Goal: Task Accomplishment & Management: Complete application form

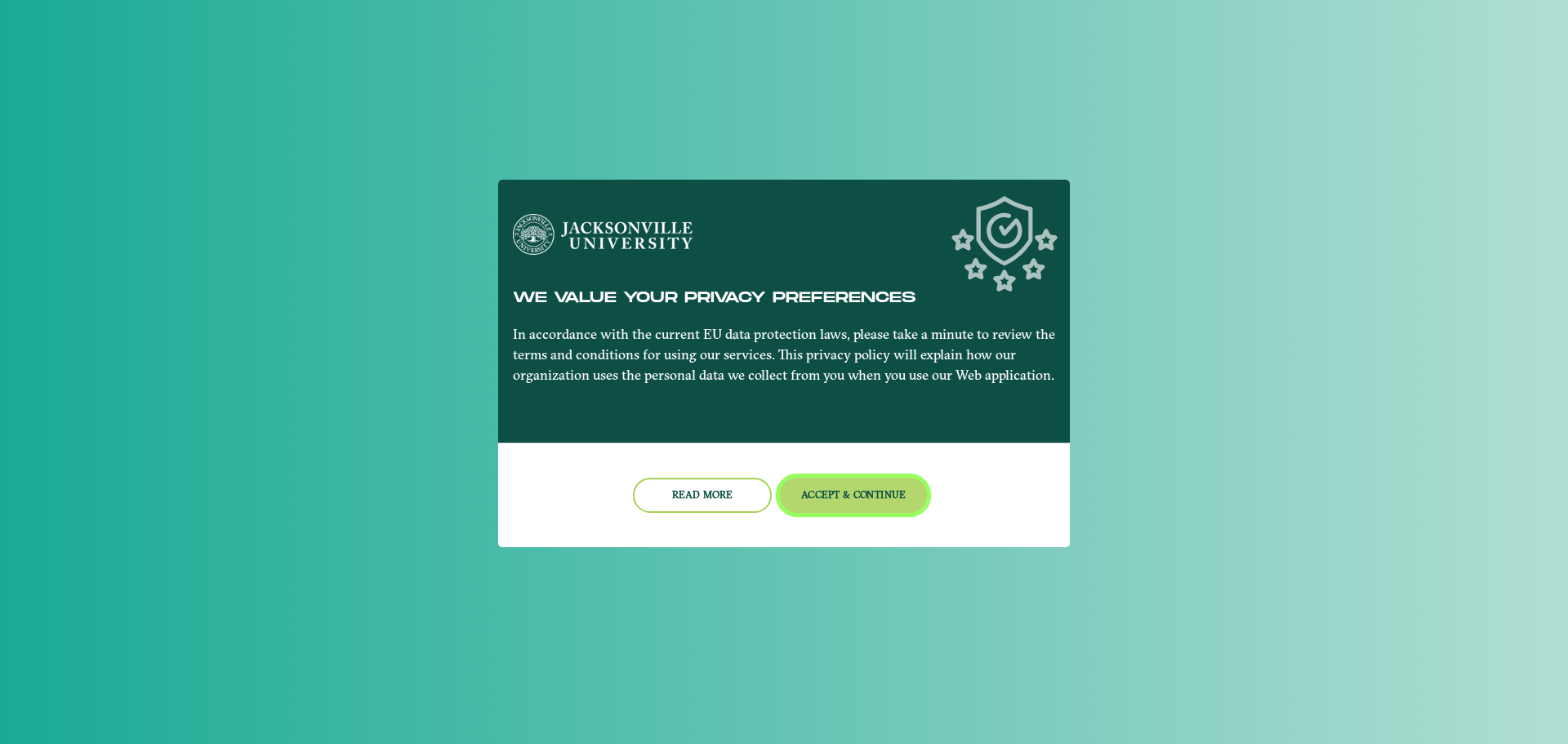
click at [844, 483] on button "Accept & Continue" at bounding box center [853, 496] width 148 height 35
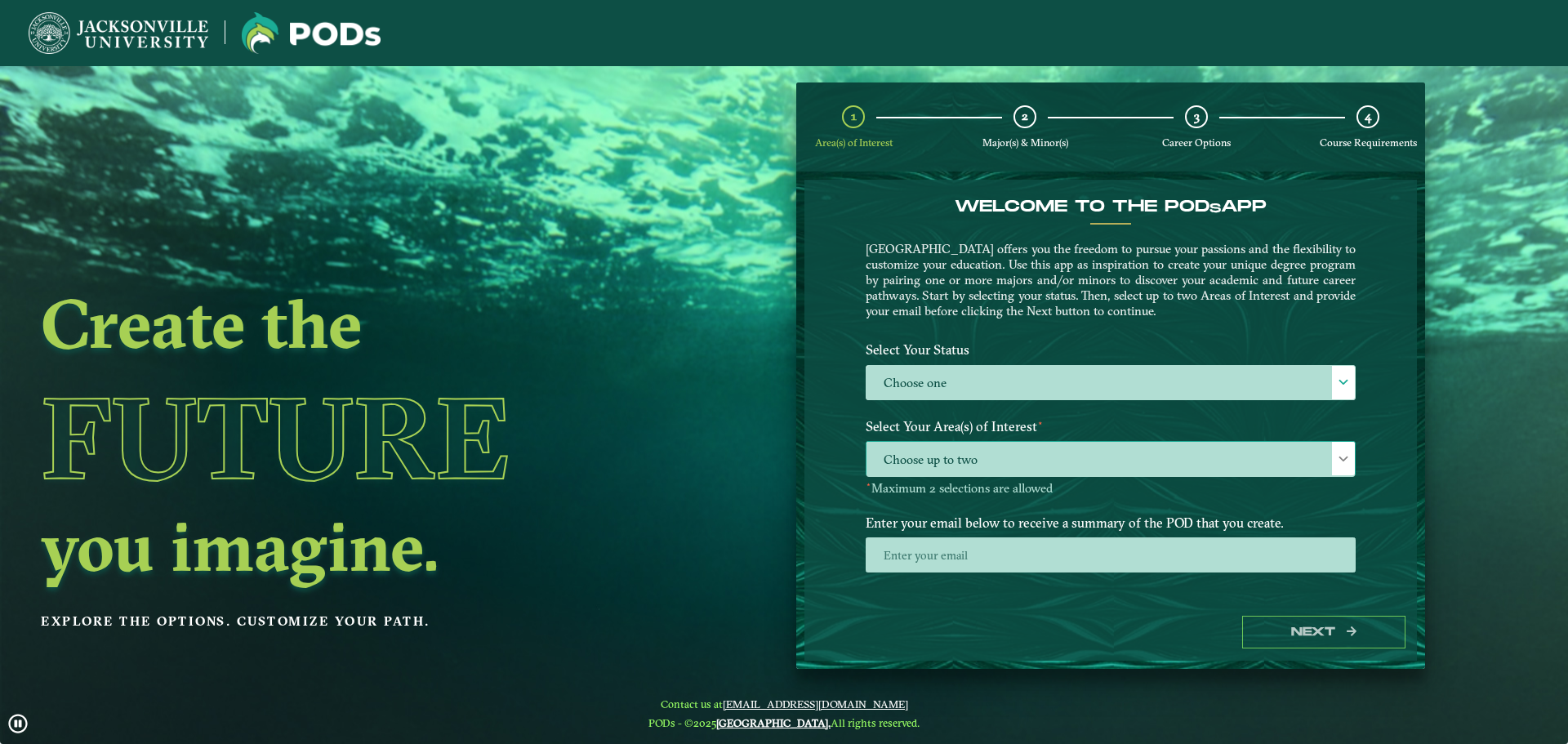
click at [1234, 446] on span "Choose up to two" at bounding box center [1110, 460] width 488 height 35
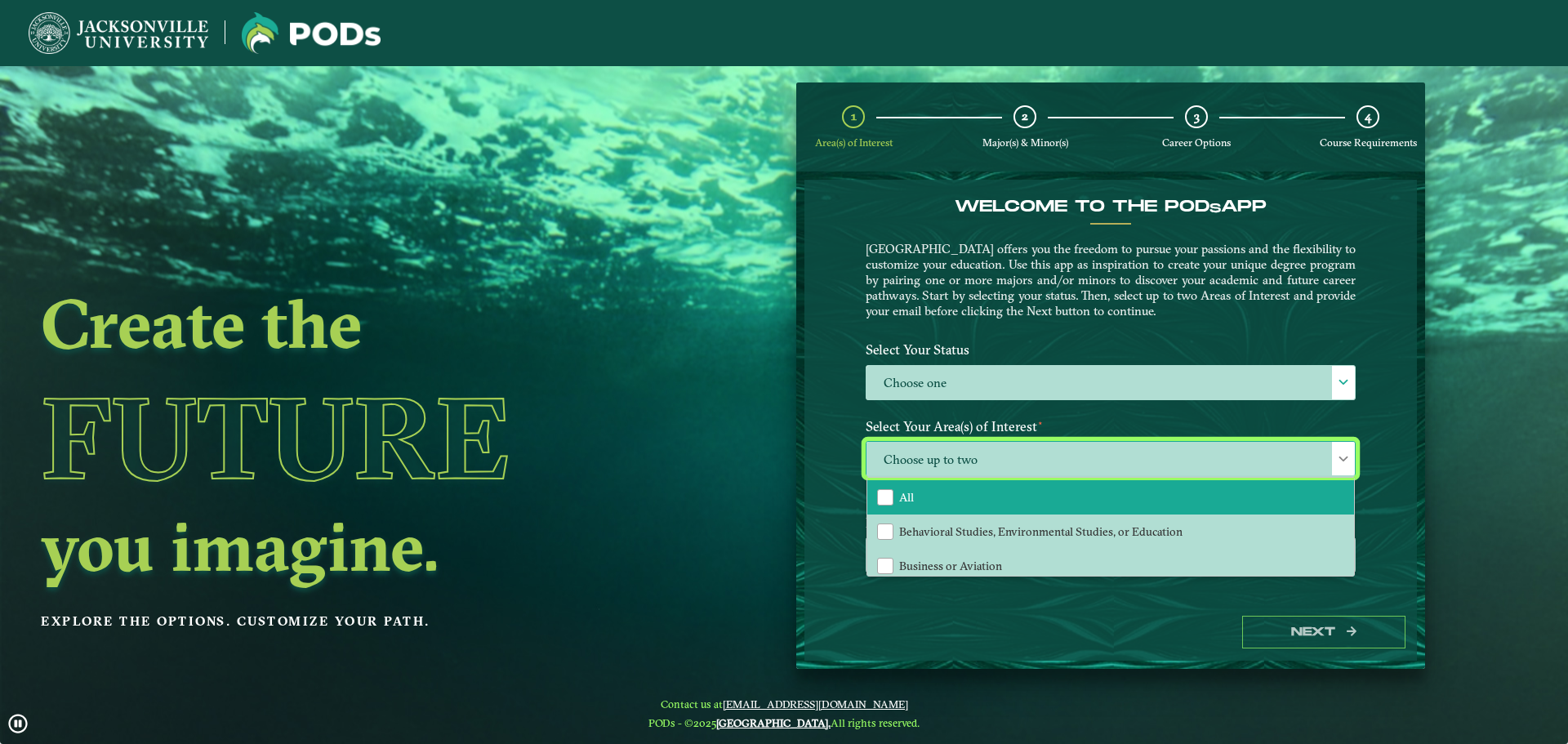
click at [1034, 508] on li "All" at bounding box center [1110, 497] width 487 height 34
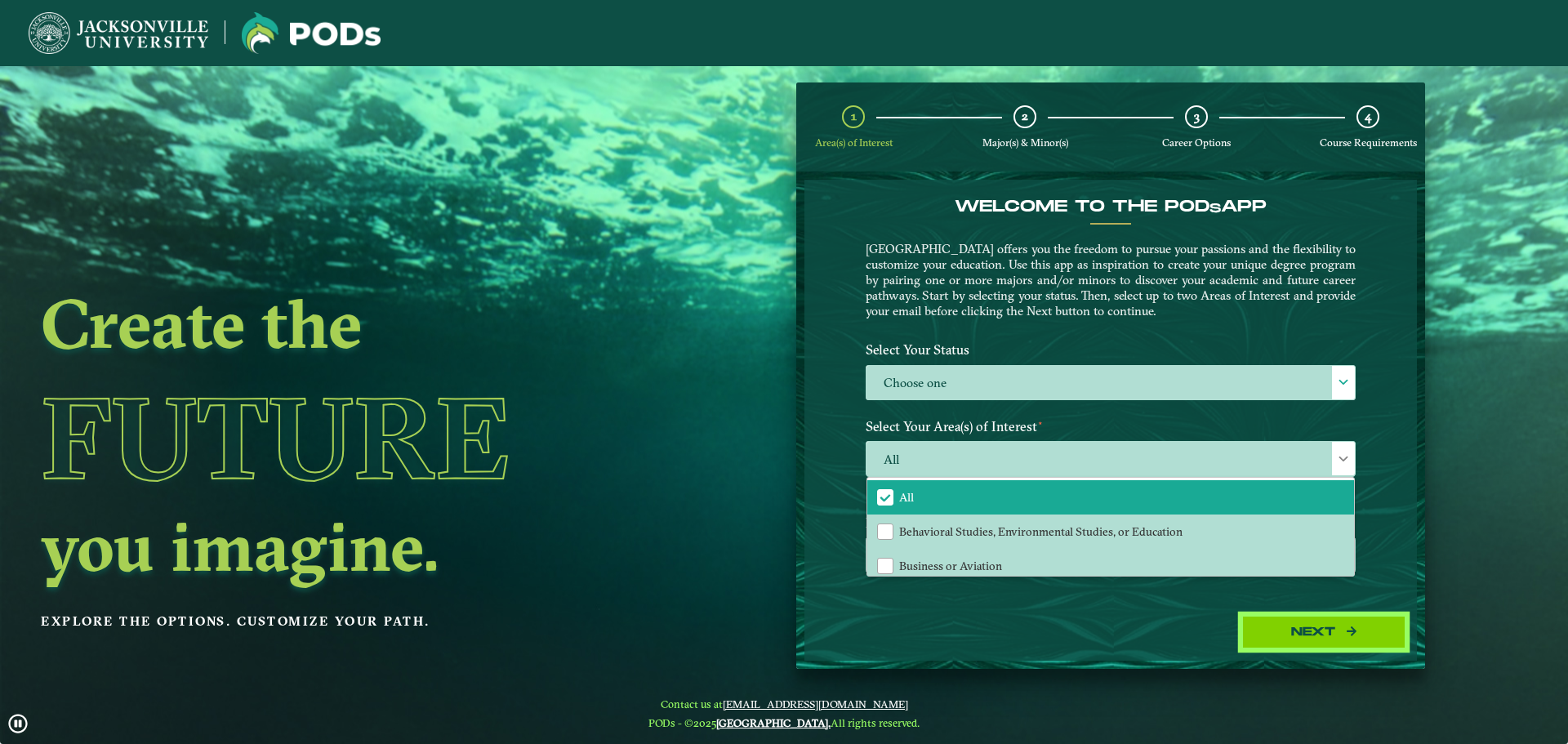
click at [1332, 616] on button "Next" at bounding box center [1323, 633] width 163 height 33
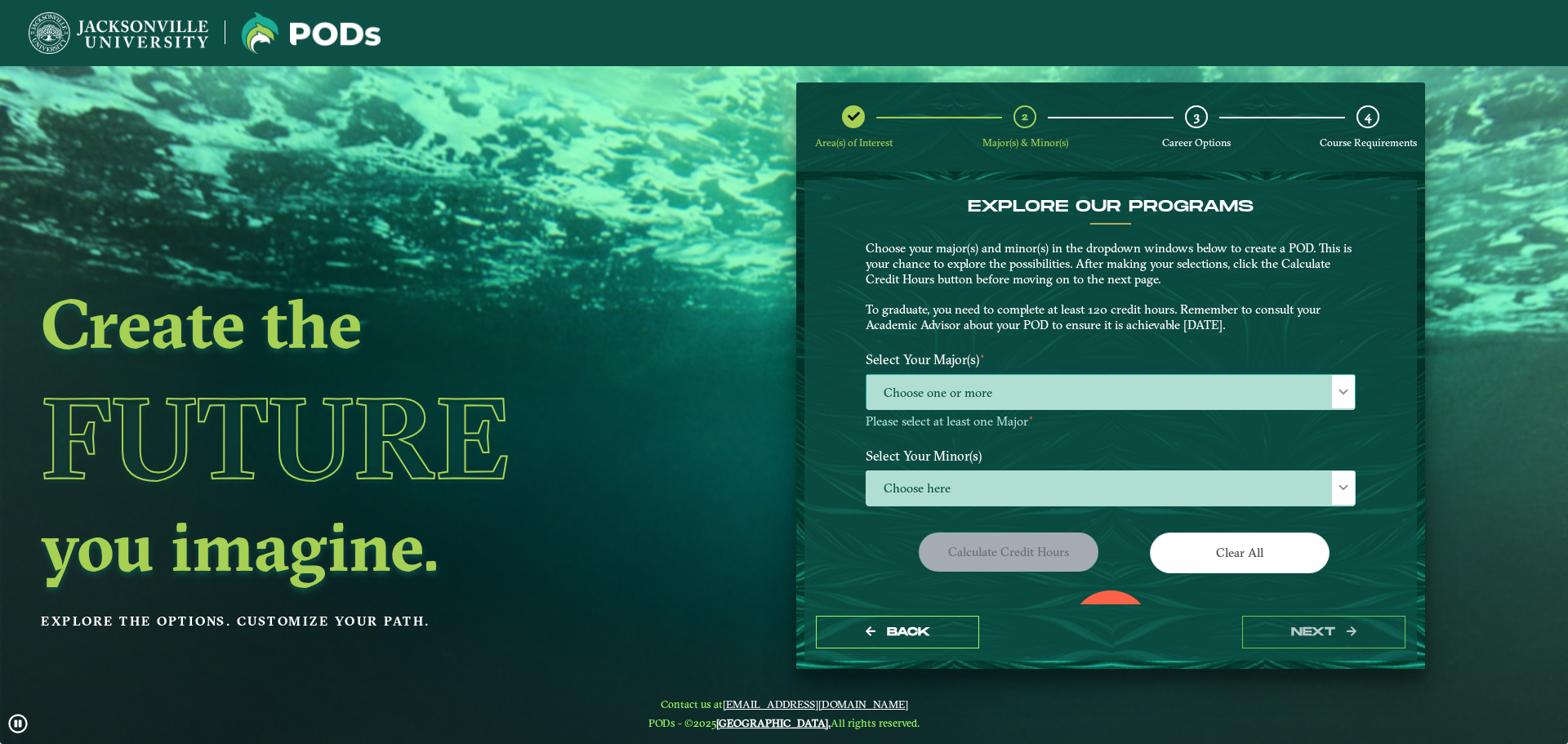
click at [1182, 402] on span "Choose one or more" at bounding box center [1110, 392] width 488 height 35
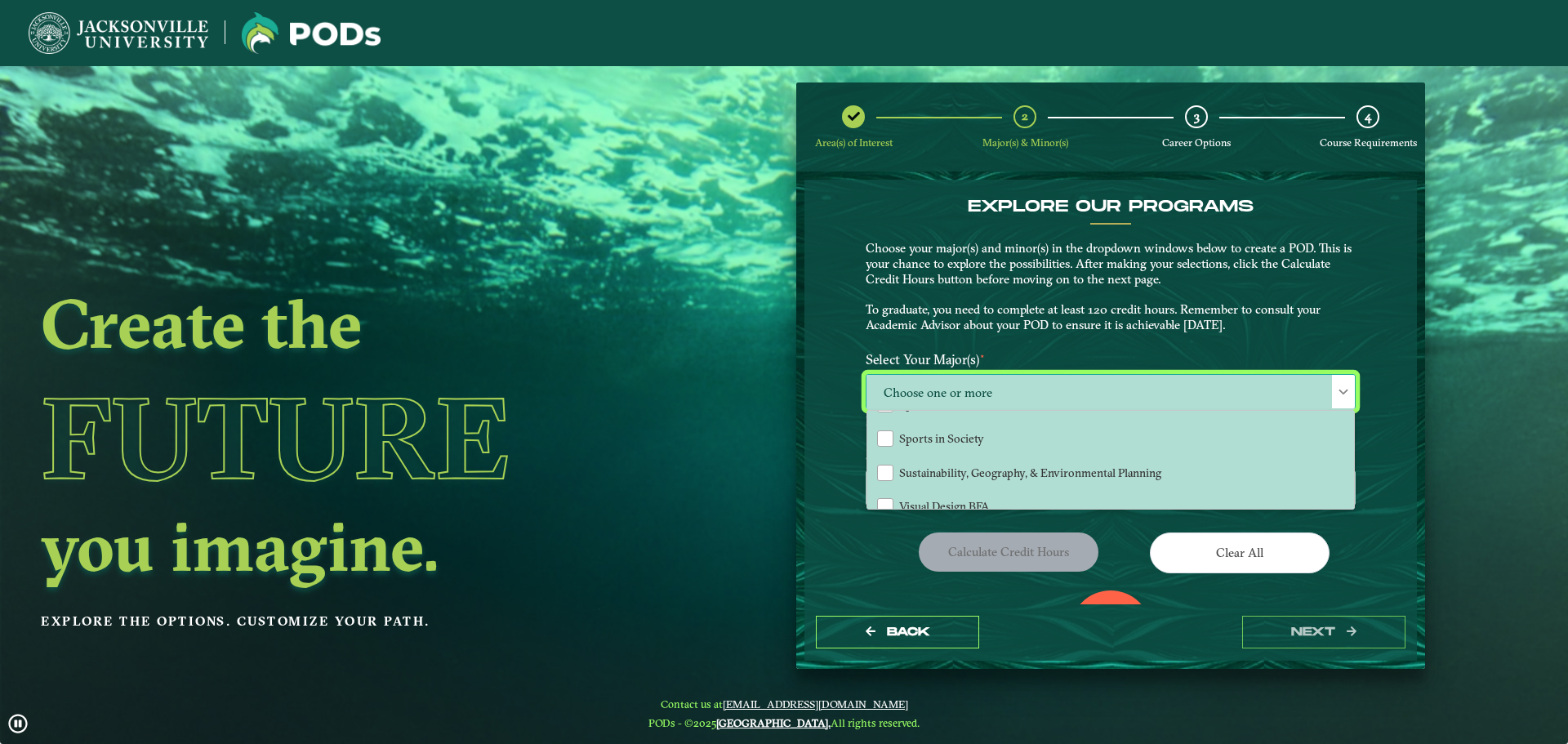
scroll to position [1307, 0]
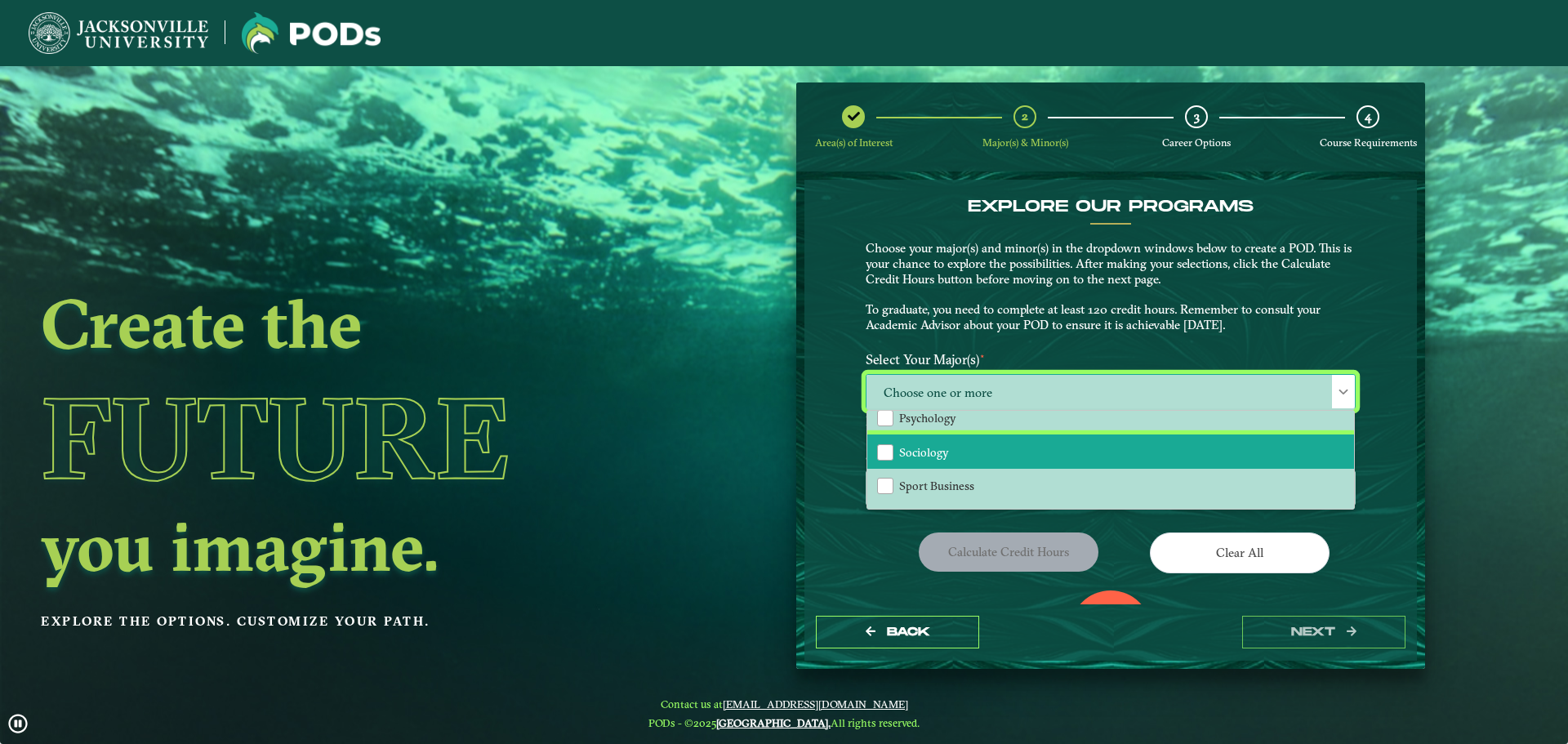
click at [1029, 453] on li "Sociology" at bounding box center [1110, 451] width 487 height 34
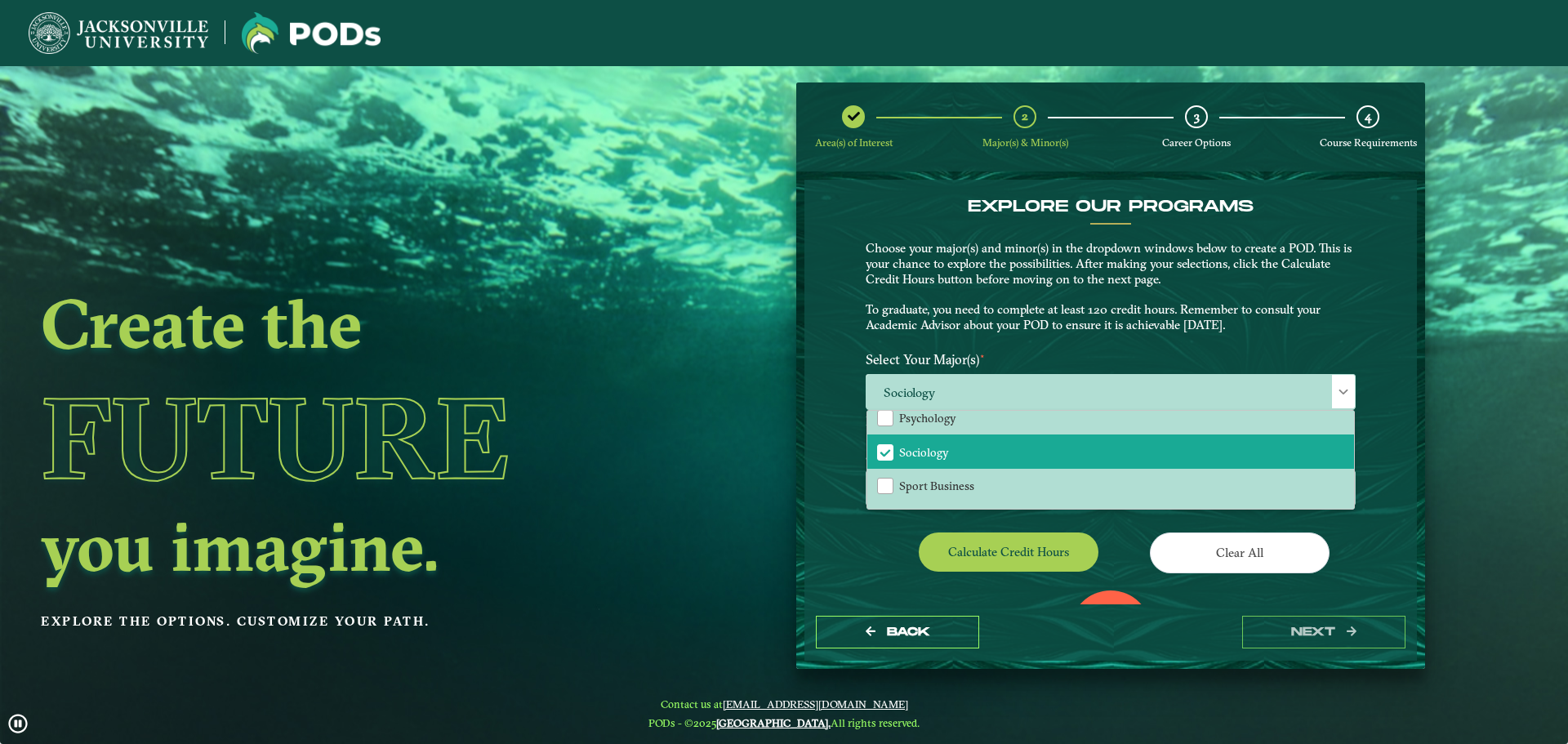
click at [843, 514] on div "EXPLORE OUR PROGRAMS Choose your major(s) and minor(s) in the dropdown windows …" at bounding box center [1110, 391] width 612 height 424
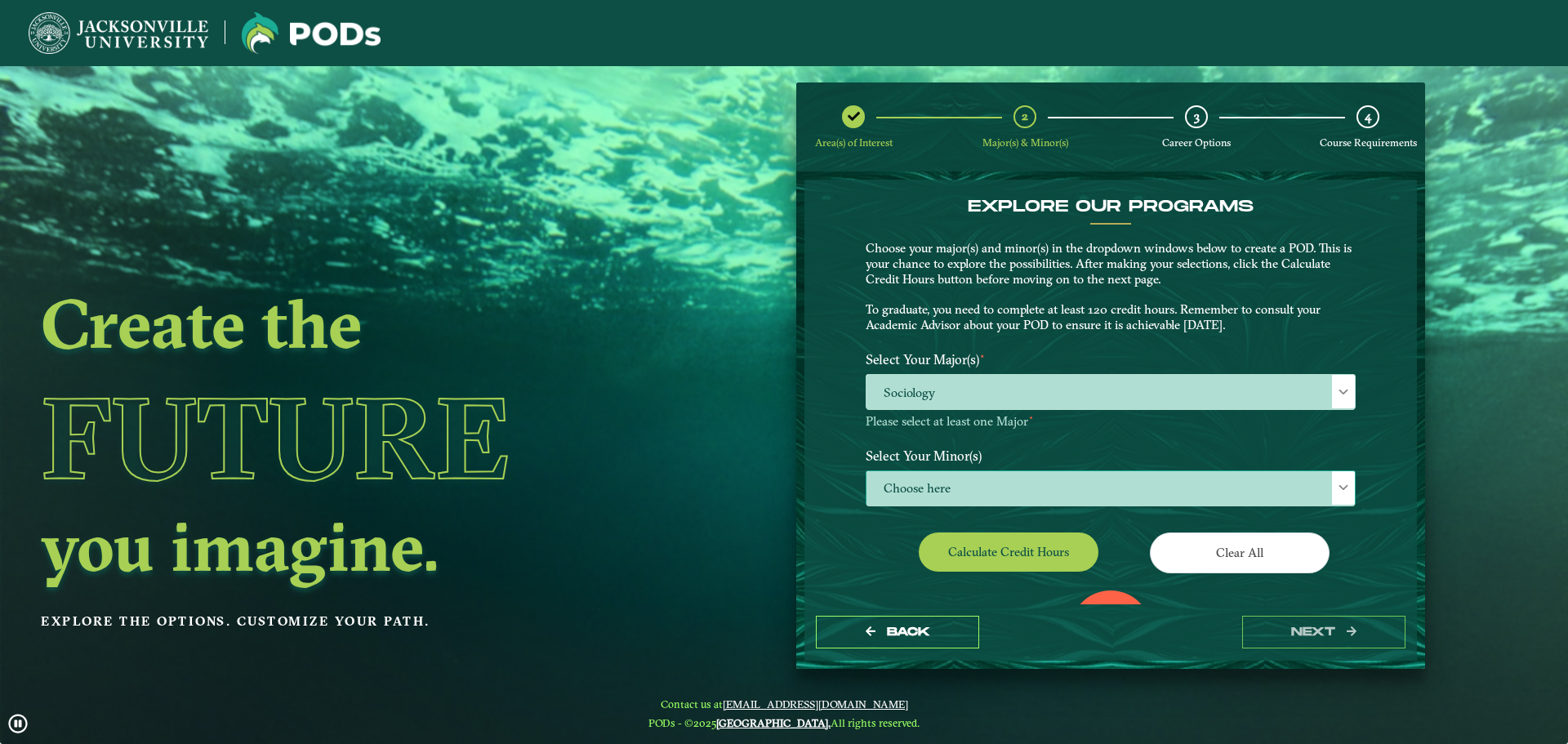
click at [971, 493] on span "Choose here" at bounding box center [1110, 489] width 488 height 35
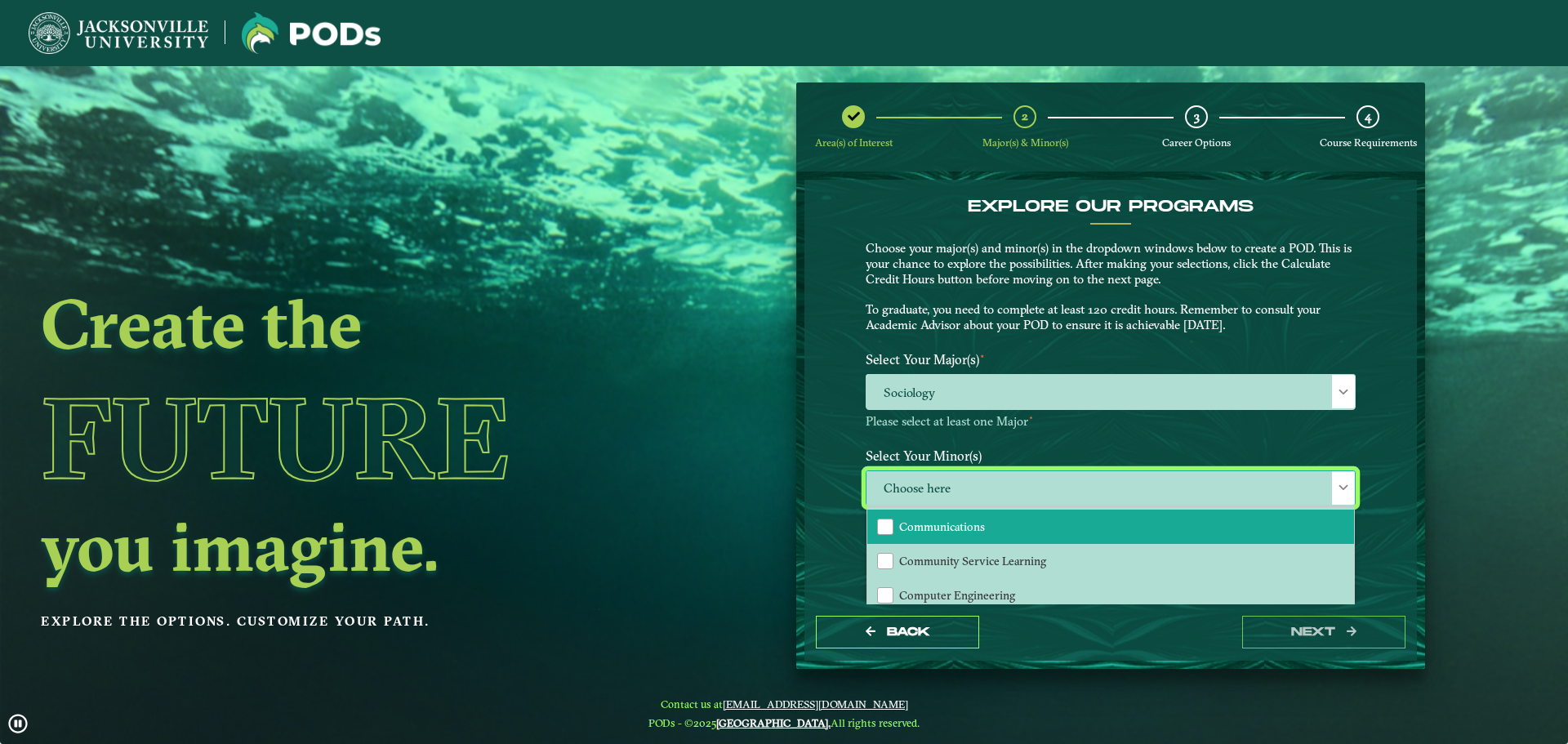
scroll to position [490, 0]
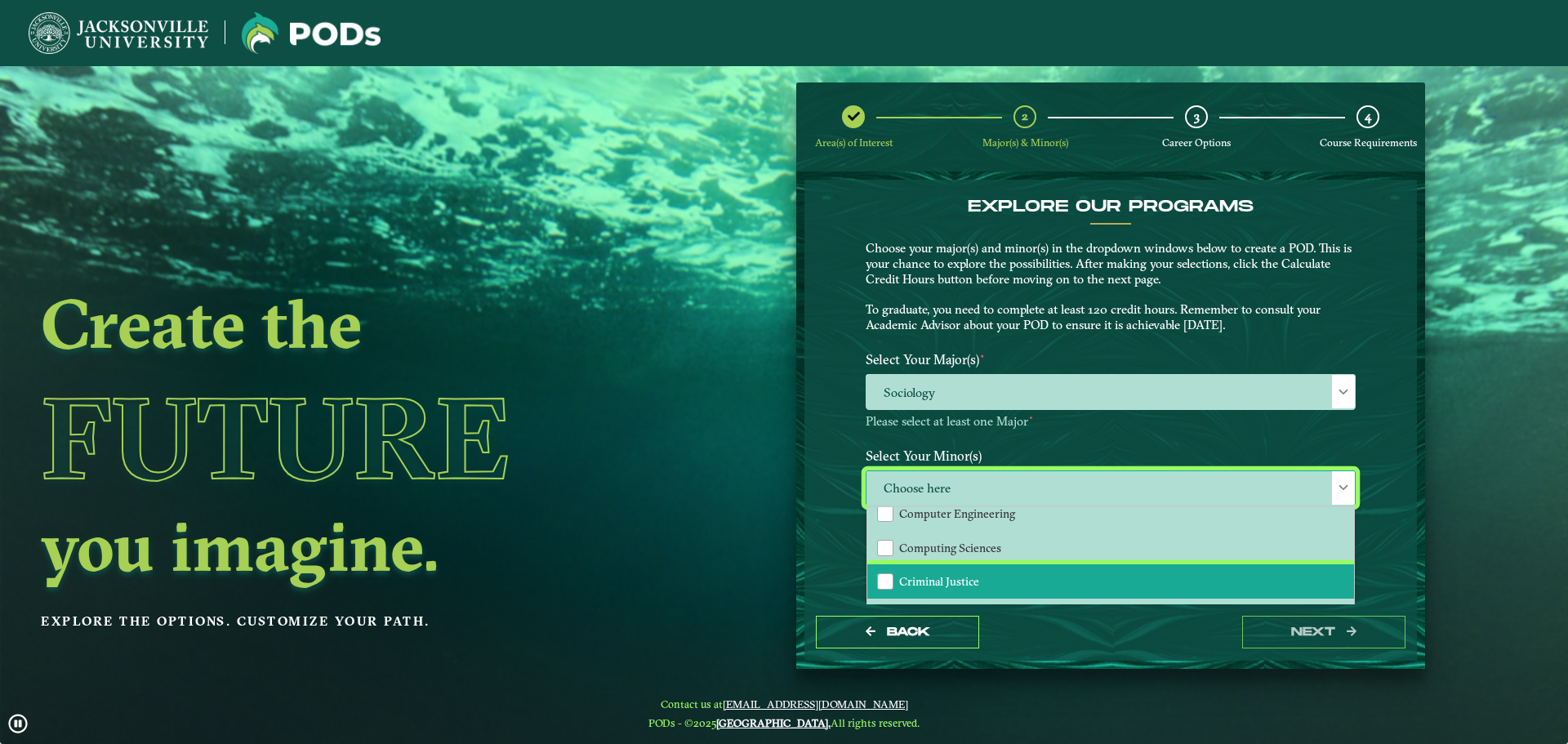
click at [946, 586] on span "Criminal Justice" at bounding box center [938, 582] width 80 height 15
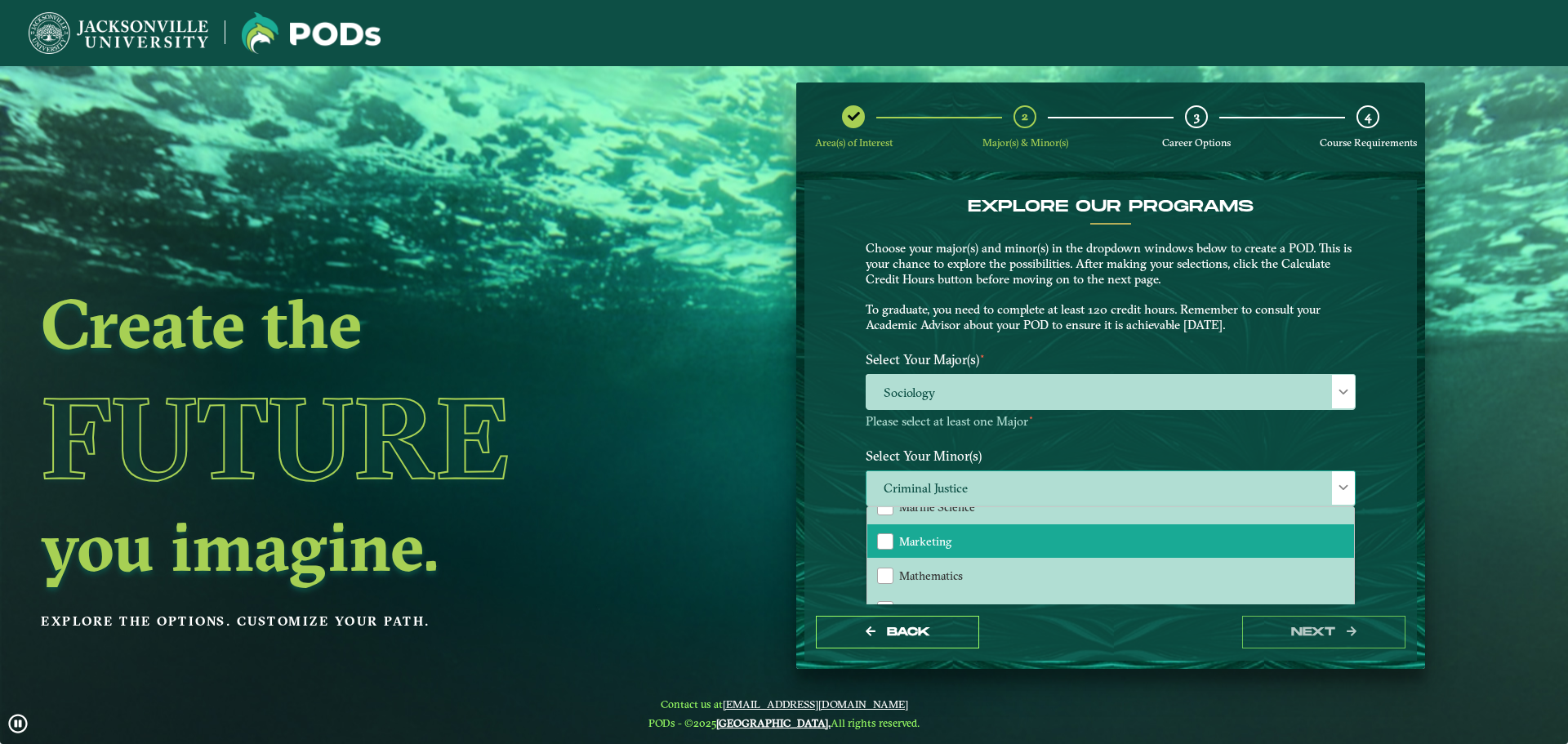
scroll to position [1062, 0]
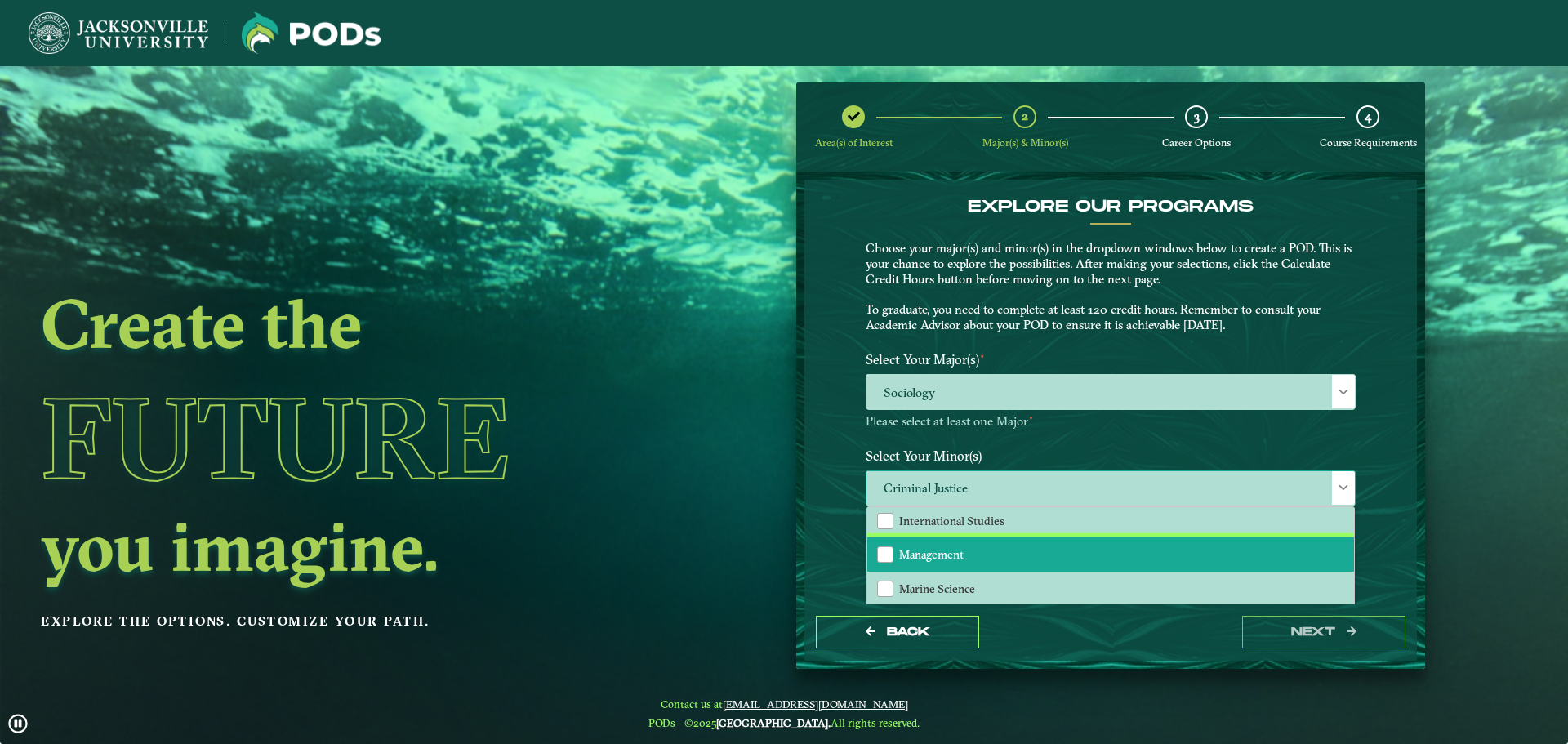
click at [966, 557] on li "Management" at bounding box center [1110, 554] width 487 height 34
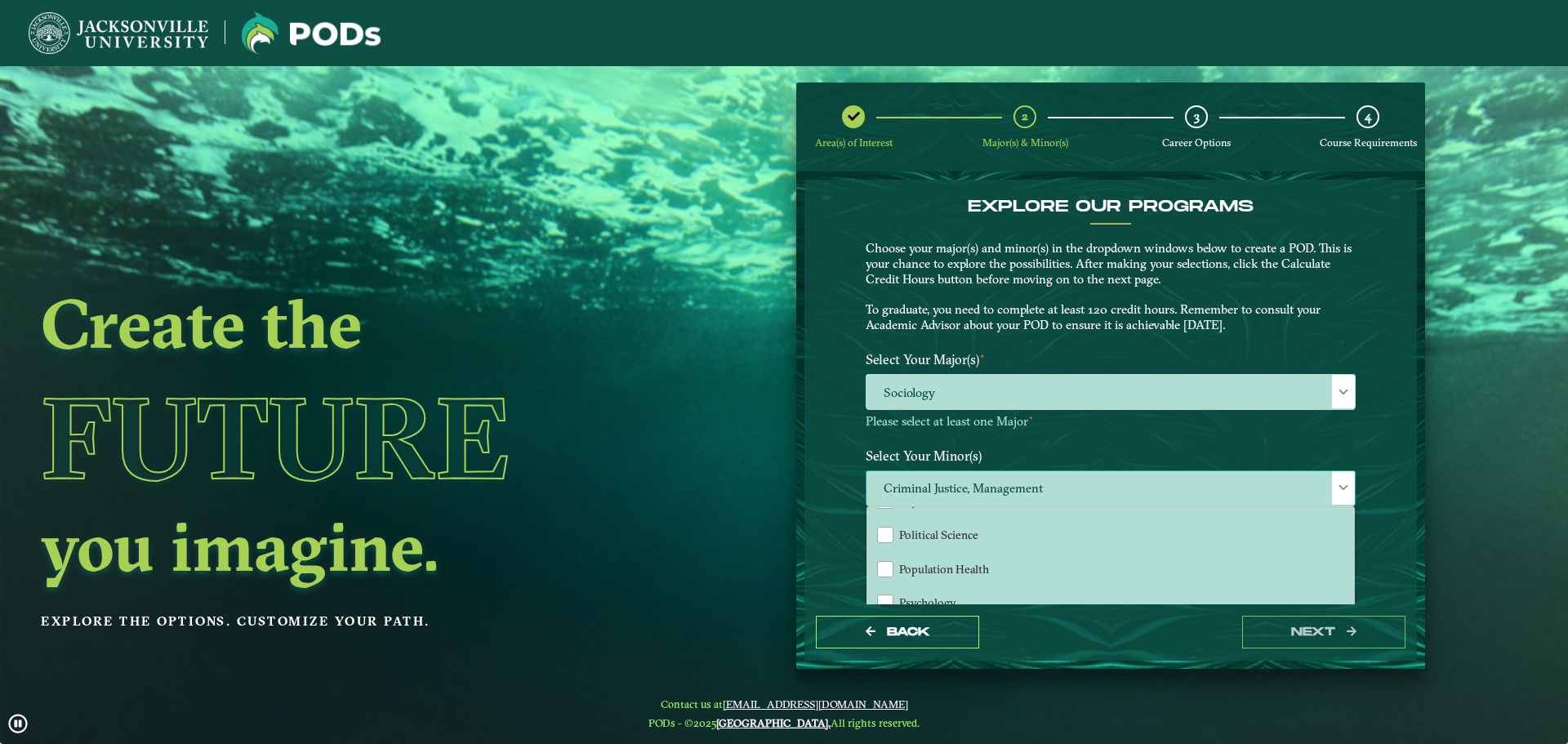
scroll to position [1470, 0]
click at [848, 565] on div "EXPLORE OUR PROGRAMS Choose your major(s) and minor(s) in the dropdown windows …" at bounding box center [1110, 391] width 612 height 424
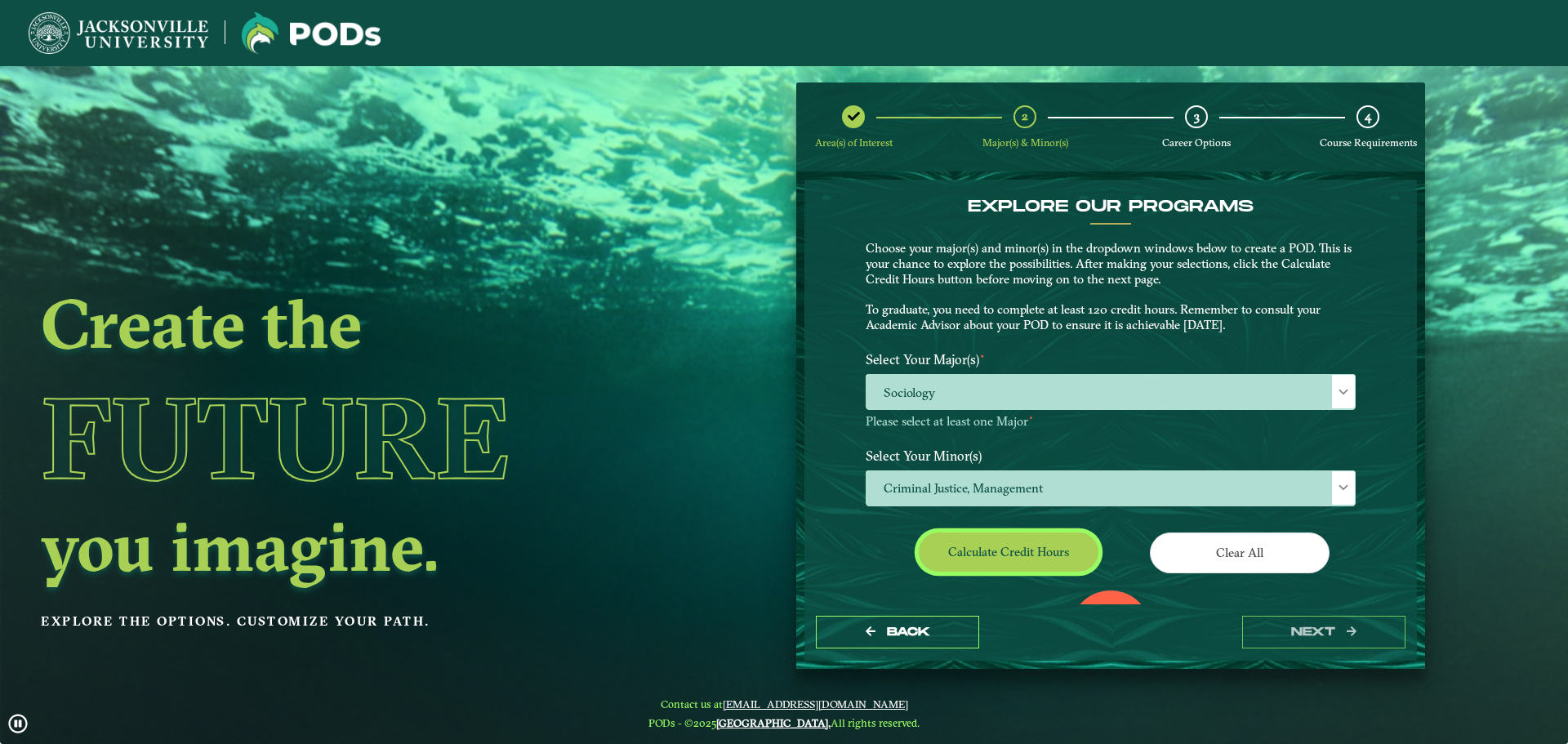
click at [1037, 540] on button "Calculate credit hours" at bounding box center [1009, 552] width 180 height 39
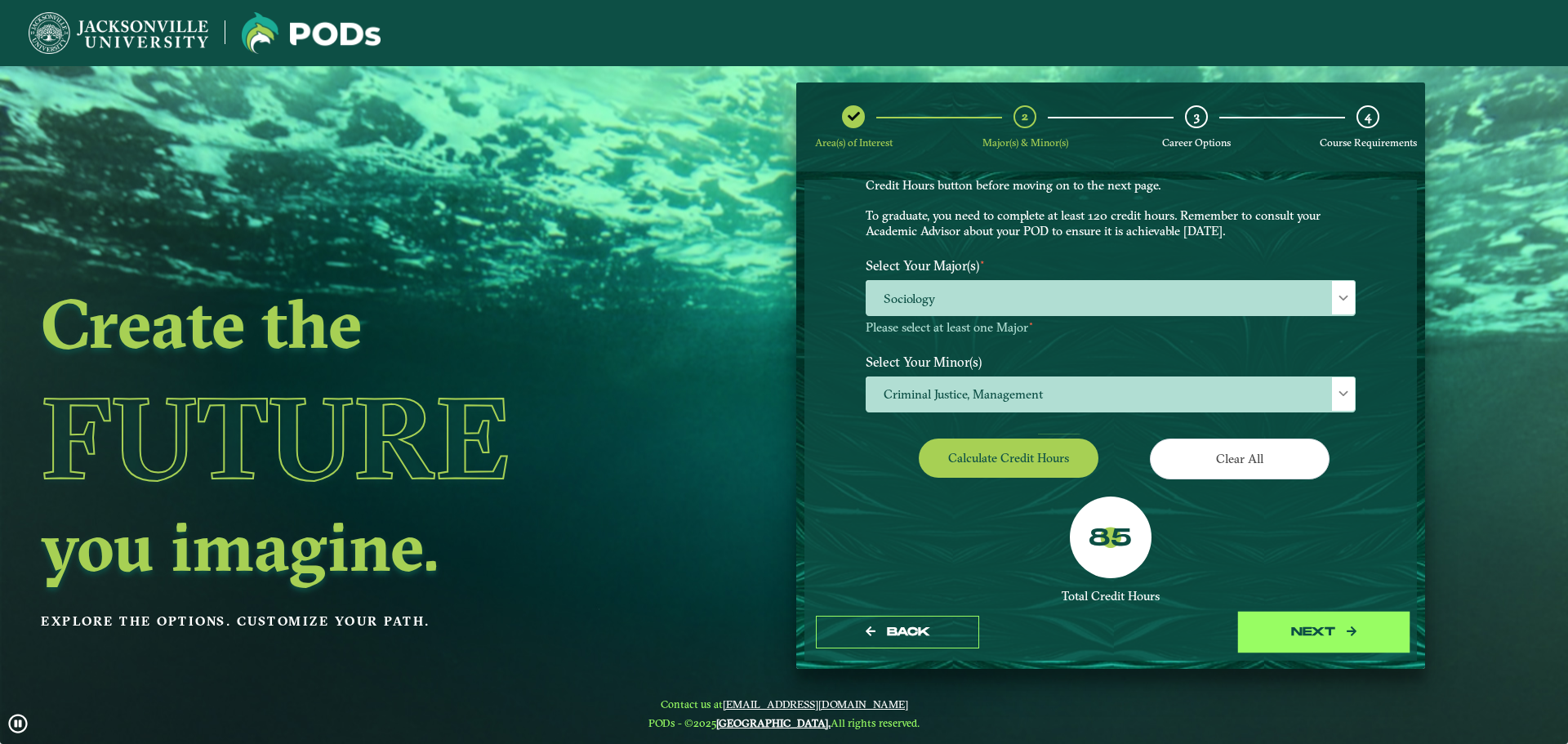
click at [1304, 630] on button "next" at bounding box center [1323, 633] width 163 height 33
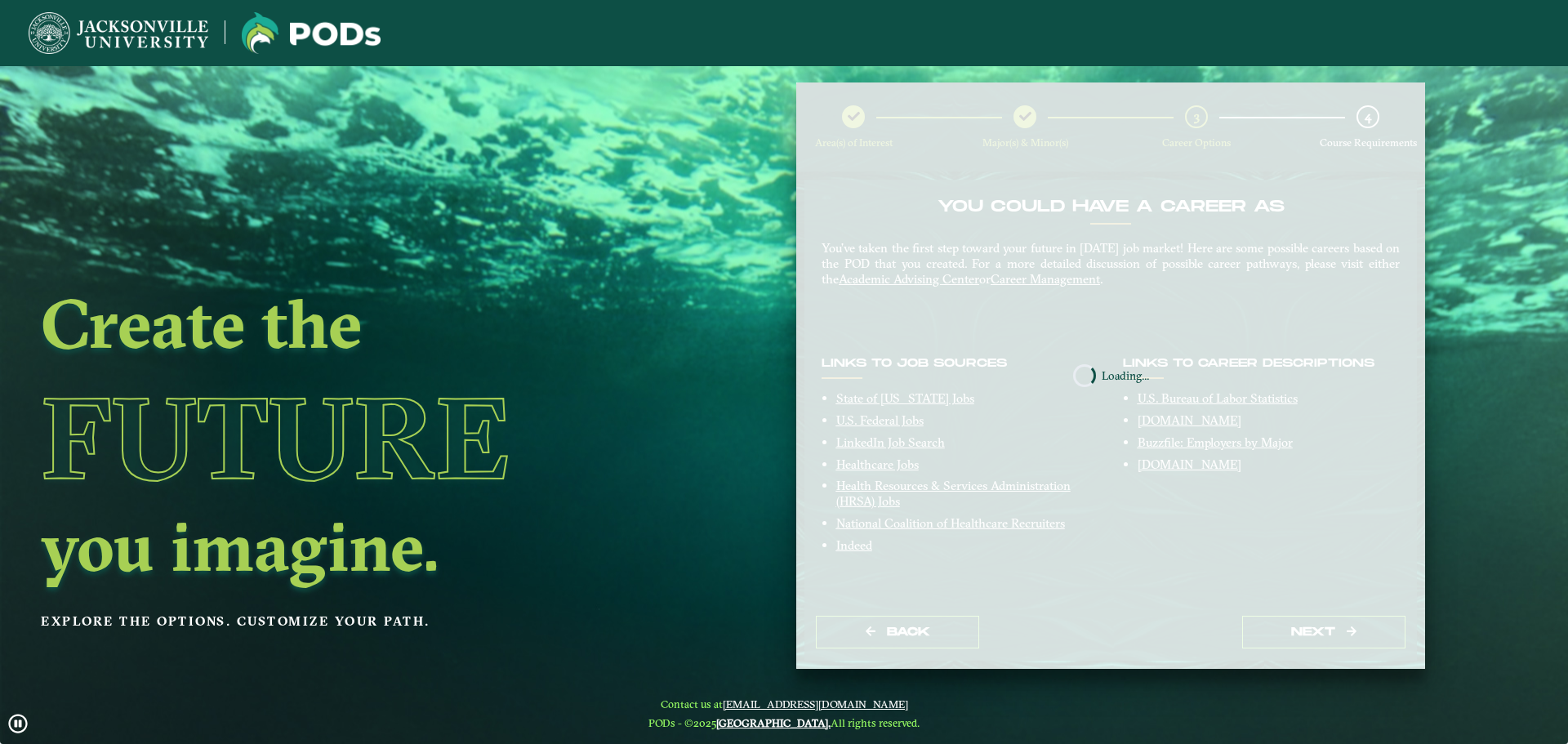
click at [1304, 630] on nb-spinner "Loading..." at bounding box center [1110, 376] width 629 height 587
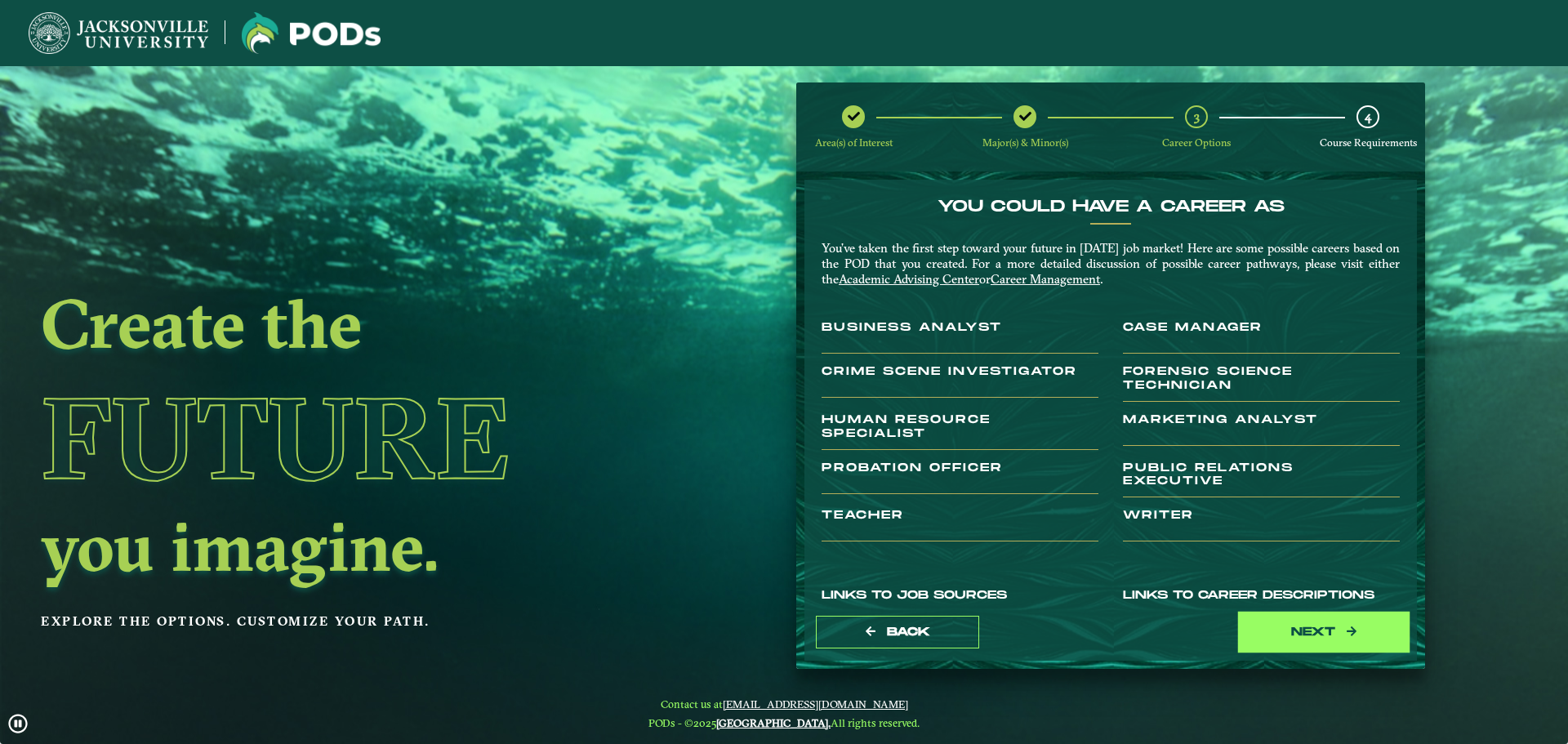
click at [1304, 630] on button "next" at bounding box center [1323, 633] width 163 height 33
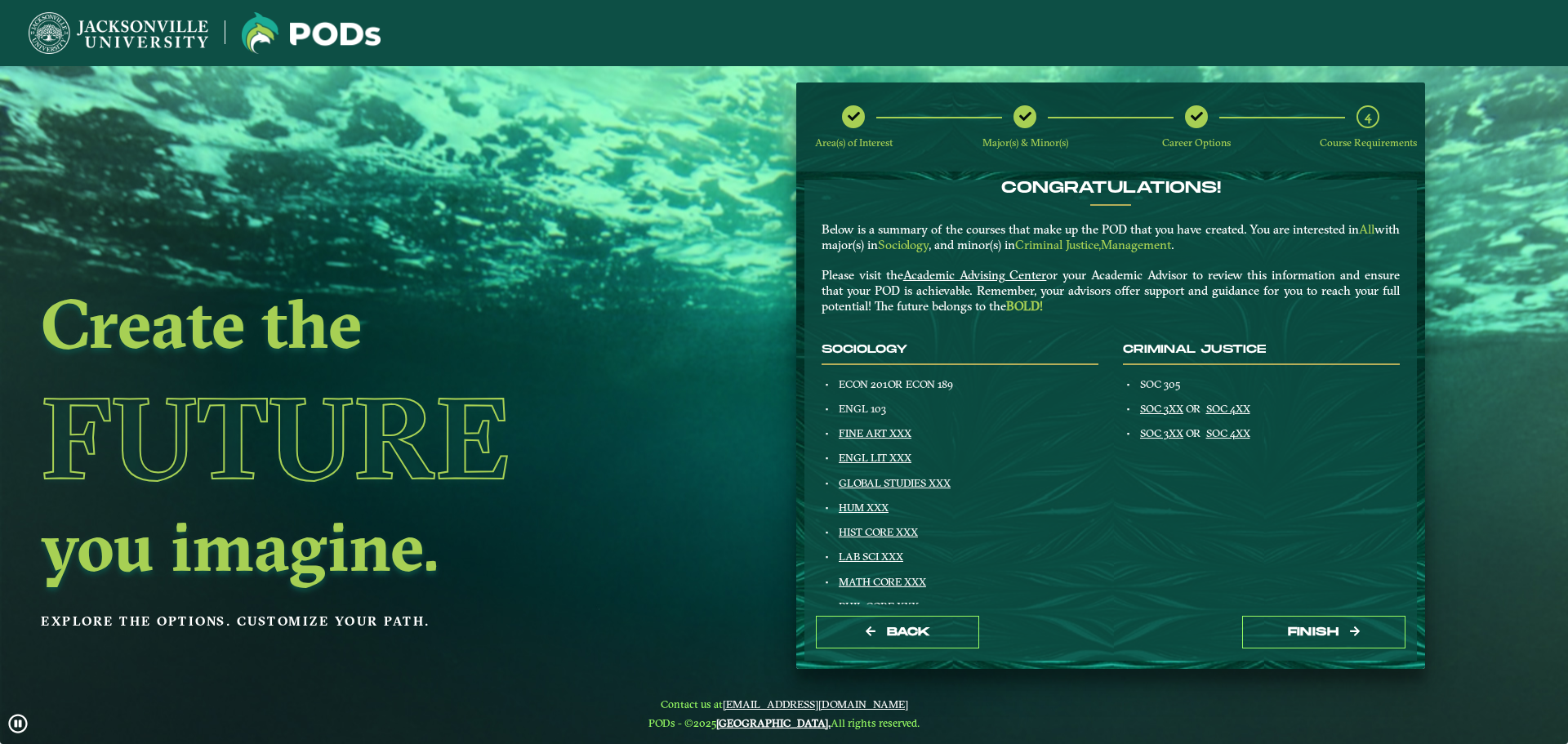
scroll to position [101, 0]
